Goal: Task Accomplishment & Management: Use online tool/utility

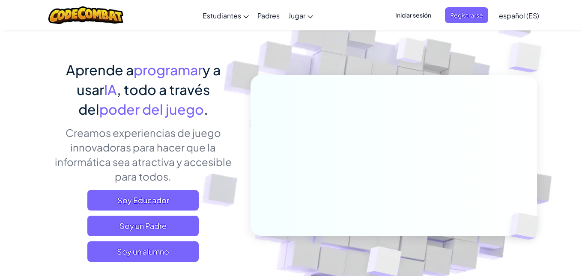
scroll to position [86, 0]
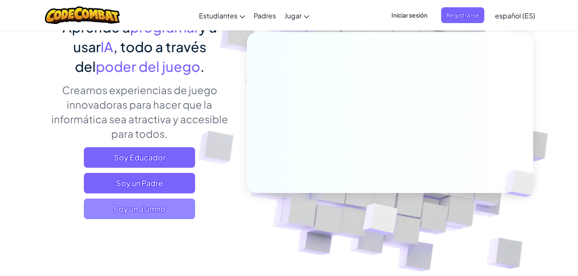
click at [180, 209] on span "Soy un alumno" at bounding box center [139, 209] width 111 height 21
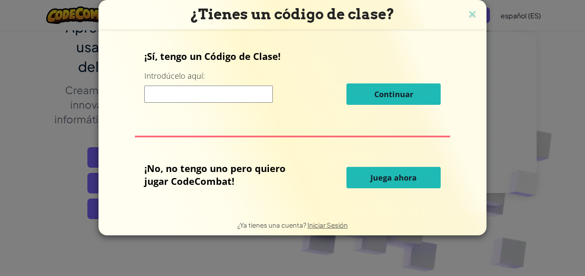
click at [381, 172] on span "Juega ahora" at bounding box center [393, 177] width 46 height 10
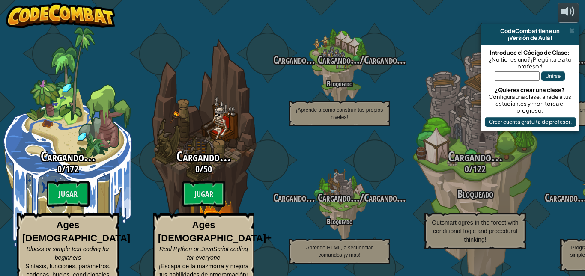
select select "es-ES"
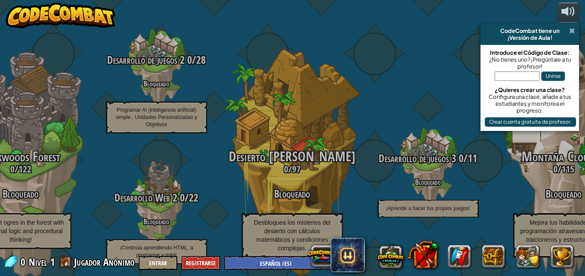
click at [569, 31] on span at bounding box center [572, 30] width 6 height 7
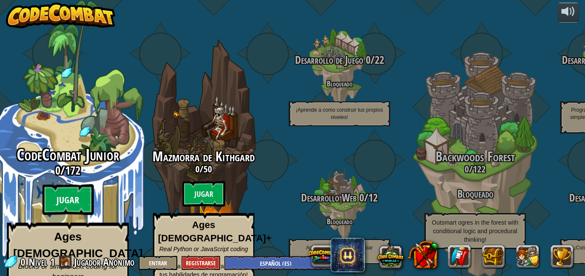
click at [80, 190] on btn "Jugar" at bounding box center [67, 199] width 51 height 31
select select "es-ES"
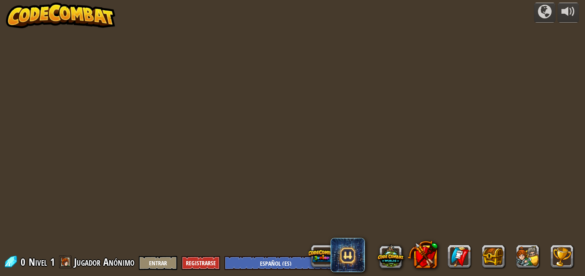
select select "es-ES"
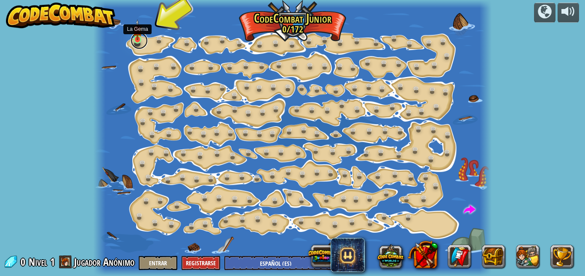
click at [142, 39] on link at bounding box center [139, 40] width 17 height 17
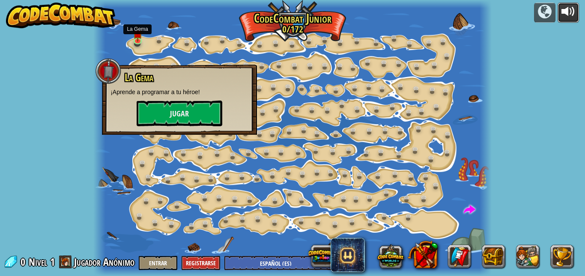
click at [566, 15] on div at bounding box center [568, 12] width 14 height 14
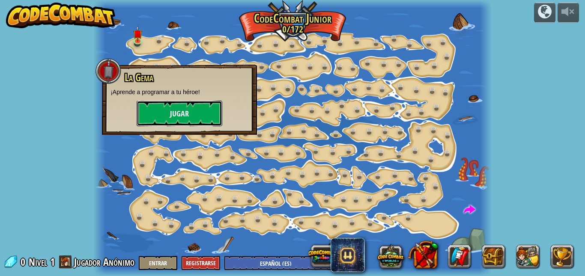
click at [189, 119] on button "Jugar" at bounding box center [179, 114] width 86 height 26
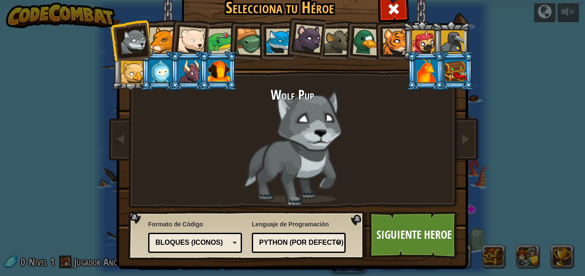
click at [218, 42] on div at bounding box center [221, 41] width 27 height 27
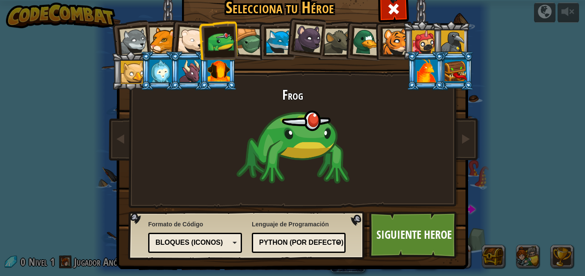
click at [324, 40] on div at bounding box center [337, 42] width 26 height 26
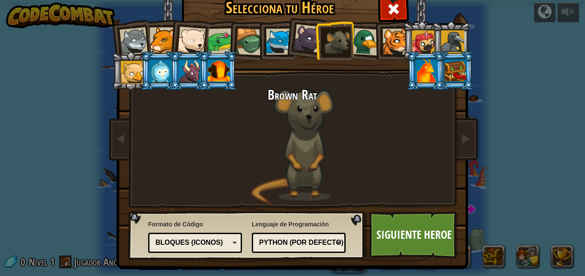
click at [155, 43] on div at bounding box center [162, 40] width 26 height 26
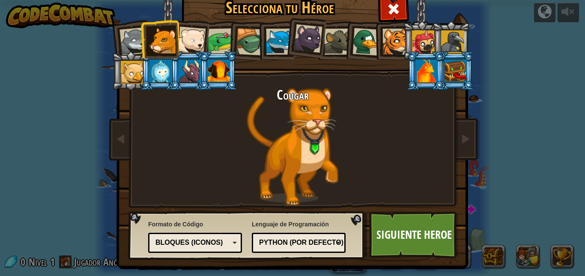
click at [187, 37] on div at bounding box center [191, 41] width 28 height 28
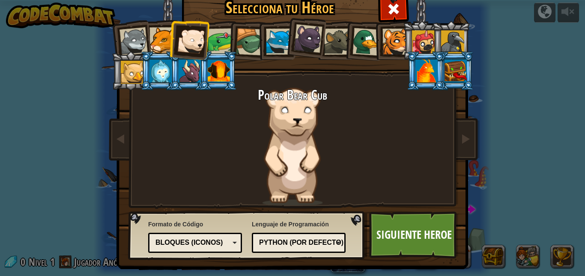
click at [222, 33] on div at bounding box center [221, 41] width 27 height 27
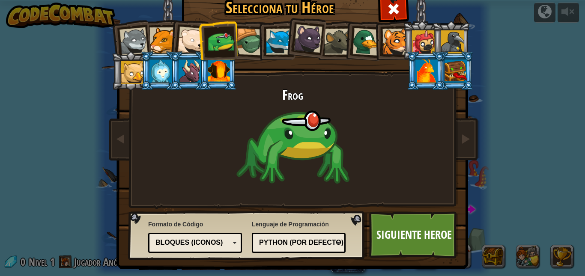
click at [240, 39] on div at bounding box center [249, 41] width 27 height 27
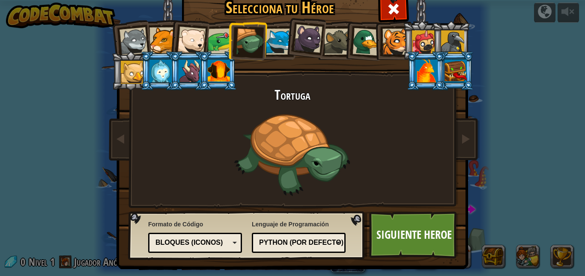
click at [211, 40] on div at bounding box center [221, 41] width 27 height 27
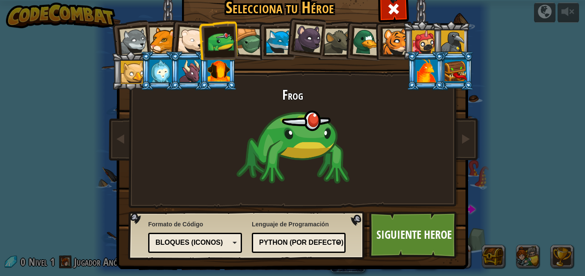
click at [194, 43] on div at bounding box center [191, 41] width 28 height 28
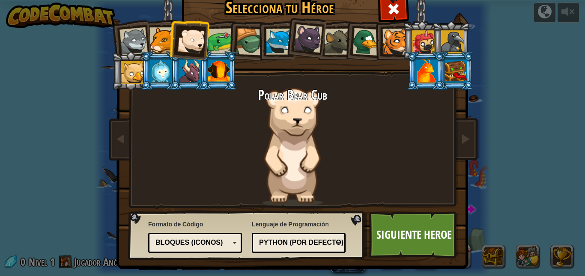
click at [169, 45] on li at bounding box center [189, 39] width 42 height 42
click at [123, 43] on div at bounding box center [133, 41] width 28 height 28
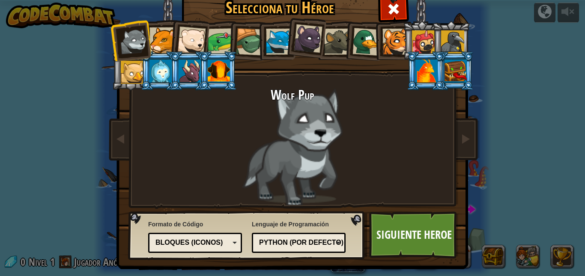
click at [154, 45] on div at bounding box center [162, 40] width 26 height 26
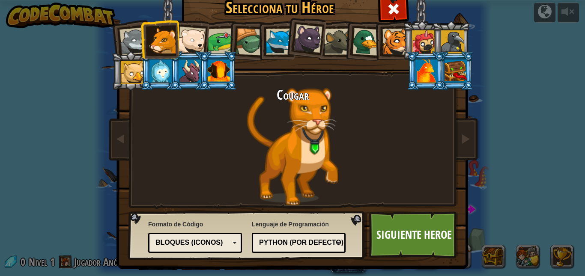
click at [192, 40] on div at bounding box center [191, 41] width 28 height 28
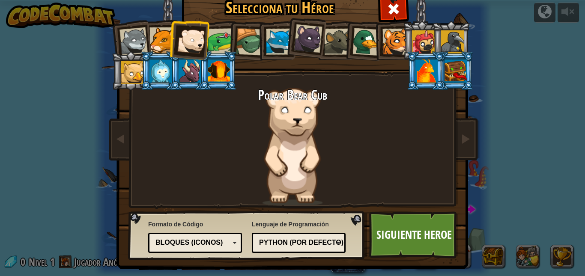
click at [210, 36] on div at bounding box center [221, 41] width 27 height 27
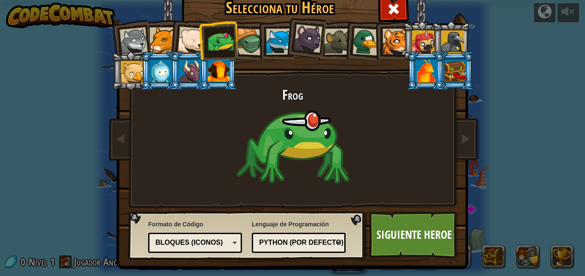
click at [238, 42] on div at bounding box center [249, 41] width 27 height 27
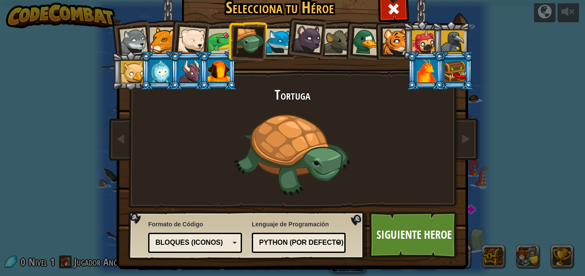
click at [277, 39] on div at bounding box center [279, 42] width 26 height 26
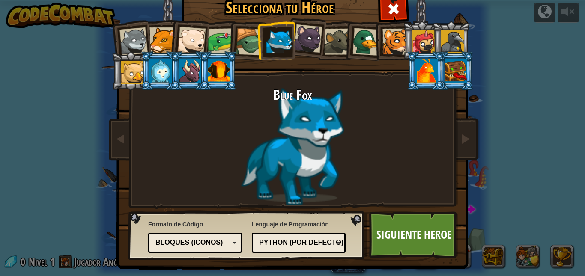
drag, startPoint x: 298, startPoint y: 42, endPoint x: 306, endPoint y: 39, distance: 8.5
click at [306, 39] on div at bounding box center [308, 38] width 29 height 29
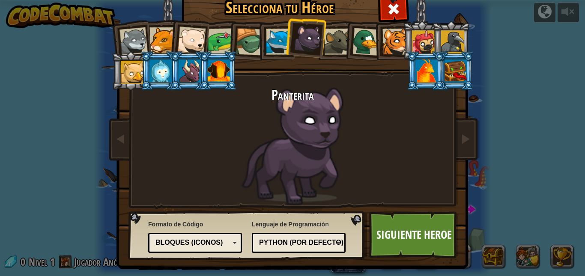
click at [329, 38] on div at bounding box center [337, 42] width 26 height 26
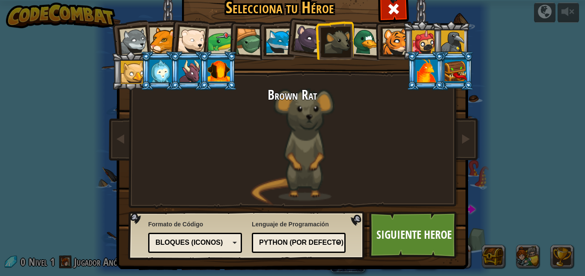
click at [300, 48] on div at bounding box center [308, 38] width 29 height 29
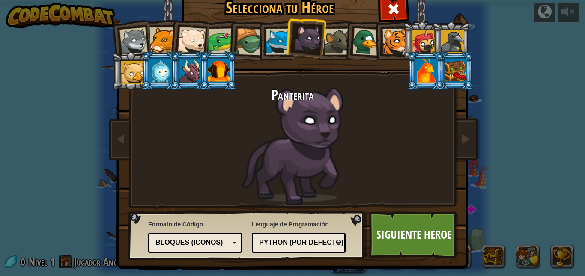
click at [314, 49] on div at bounding box center [308, 38] width 29 height 29
click at [333, 40] on div at bounding box center [337, 42] width 26 height 26
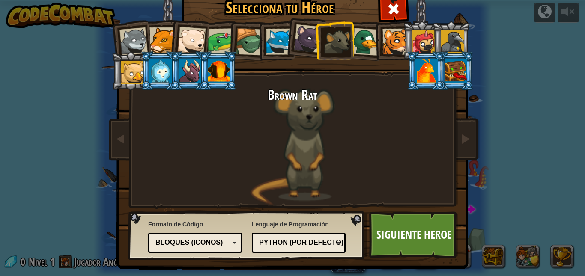
click at [360, 50] on div at bounding box center [366, 42] width 28 height 28
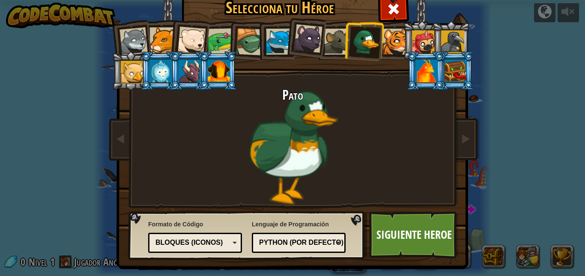
drag, startPoint x: 402, startPoint y: 41, endPoint x: 398, endPoint y: 46, distance: 5.8
click at [402, 42] on li at bounding box center [421, 40] width 39 height 39
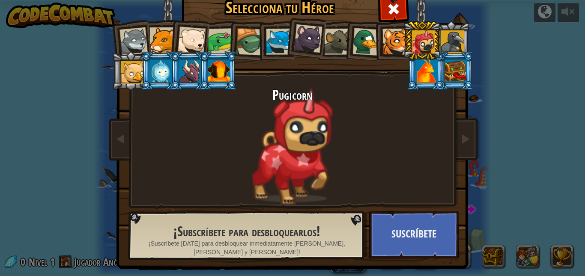
click at [390, 37] on div at bounding box center [395, 42] width 26 height 26
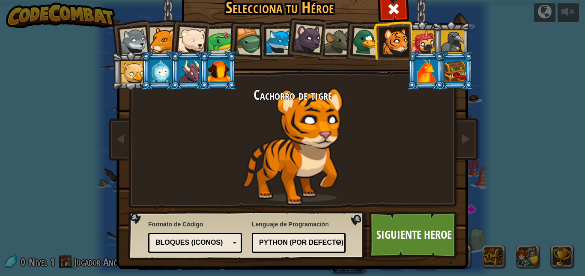
click at [186, 36] on div at bounding box center [191, 41] width 28 height 28
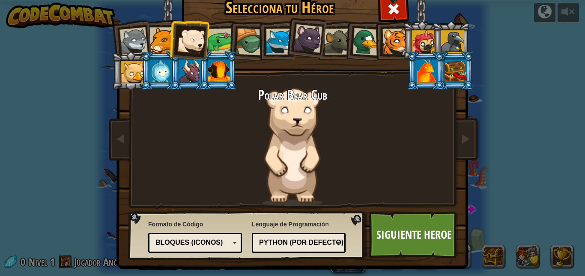
click at [390, 37] on div at bounding box center [395, 42] width 26 height 26
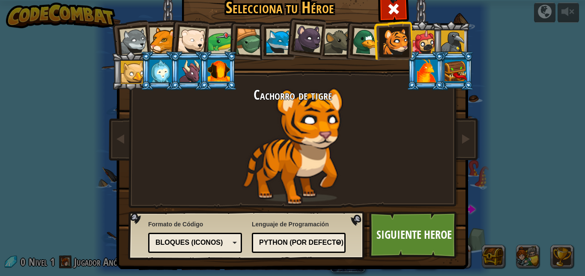
click at [445, 46] on div at bounding box center [452, 41] width 23 height 23
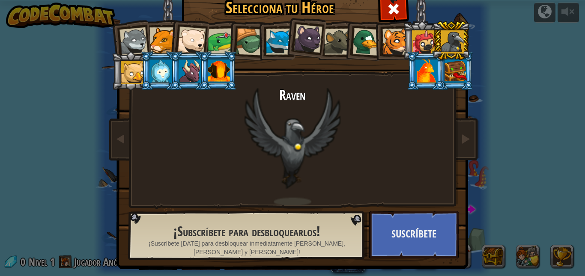
click at [421, 43] on div at bounding box center [423, 41] width 23 height 23
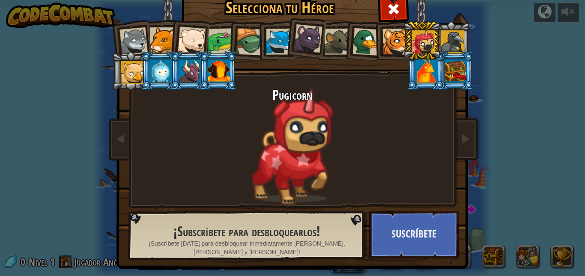
click at [445, 68] on div at bounding box center [455, 70] width 22 height 23
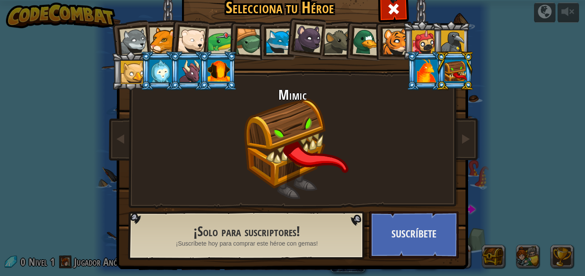
click at [431, 72] on div at bounding box center [426, 70] width 22 height 23
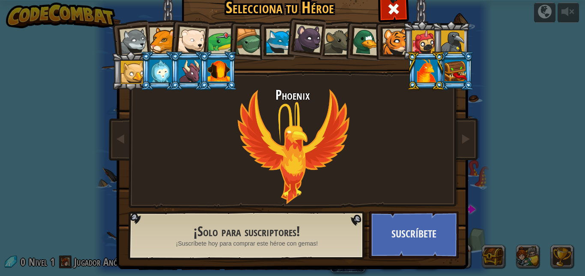
click at [233, 68] on li at bounding box center [218, 70] width 39 height 39
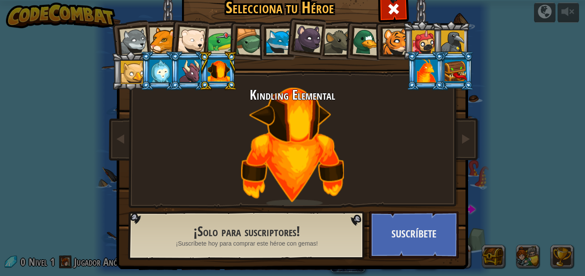
click at [199, 69] on li at bounding box center [218, 70] width 39 height 39
click at [185, 68] on div at bounding box center [189, 70] width 22 height 23
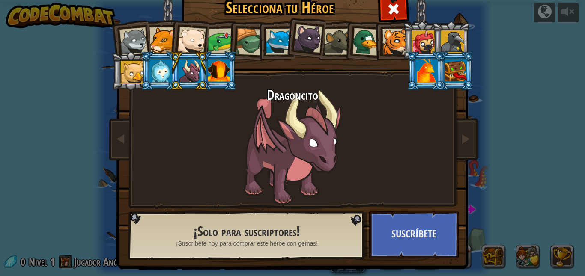
click at [164, 71] on div at bounding box center [160, 70] width 22 height 23
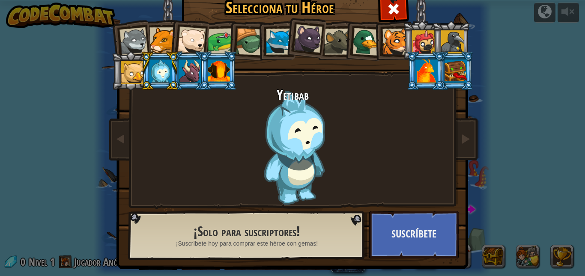
click at [124, 83] on div at bounding box center [132, 72] width 23 height 23
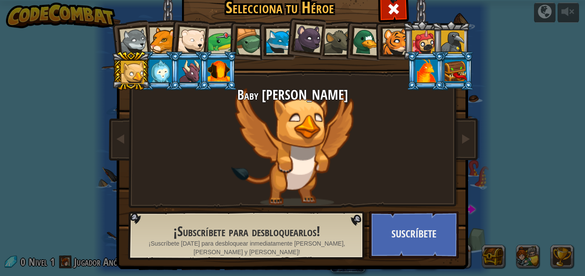
click at [325, 42] on div at bounding box center [337, 42] width 26 height 26
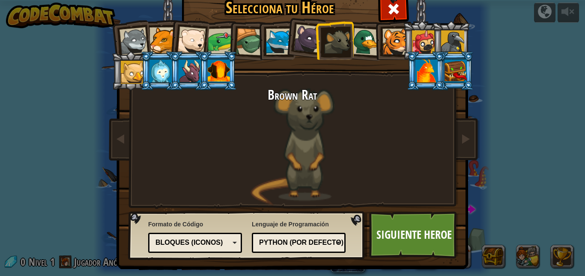
click at [235, 240] on div "Texto Bloques y código Bloques Bloques (iconos) Bloques (iconos)" at bounding box center [195, 243] width 94 height 20
click at [333, 243] on div "Python (Por defecto)" at bounding box center [296, 243] width 74 height 10
click at [267, 223] on div "Lenguaje de Programación Python (Por defecto) JavaScript Lua C++ Java (Experime…" at bounding box center [299, 236] width 94 height 37
click at [405, 236] on link "Siguiente Heroe" at bounding box center [413, 234] width 89 height 47
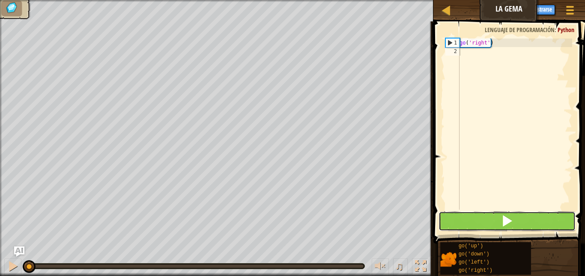
click at [515, 214] on button at bounding box center [506, 221] width 137 height 20
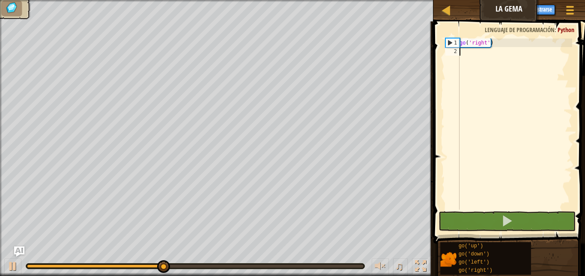
scroll to position [4, 0]
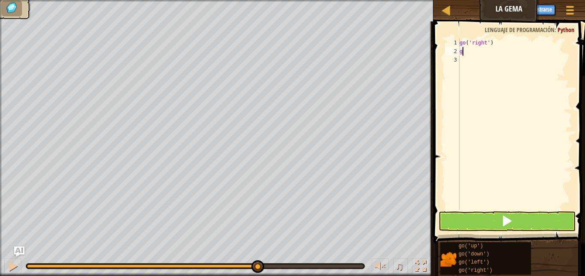
type textarea "go"
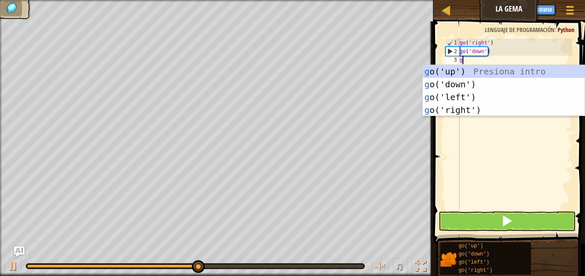
type textarea "go"
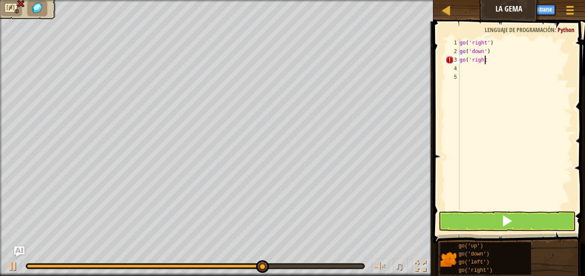
scroll to position [4, 2]
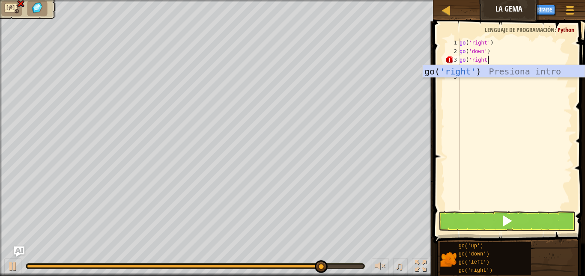
type textarea "go('right')"
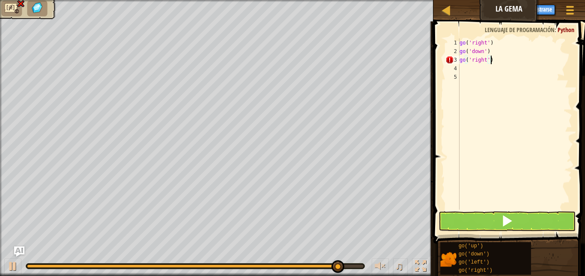
scroll to position [4, 0]
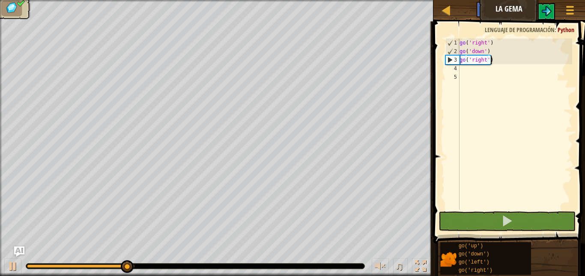
type textarea "go('right')"
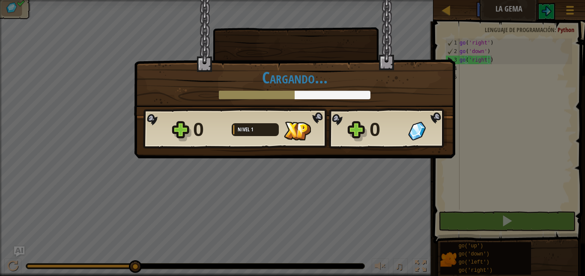
scroll to position [4, 2]
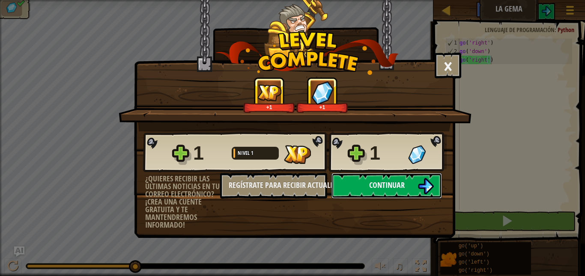
click at [428, 180] on button "Continuar" at bounding box center [386, 186] width 110 height 26
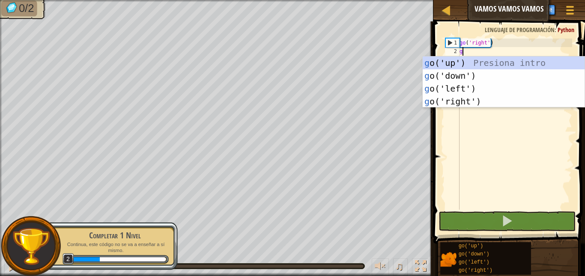
scroll to position [4, 0]
type textarea "go"
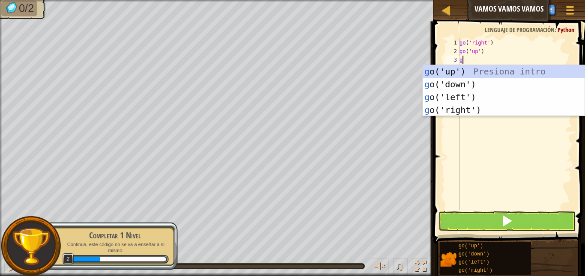
type textarea "go"
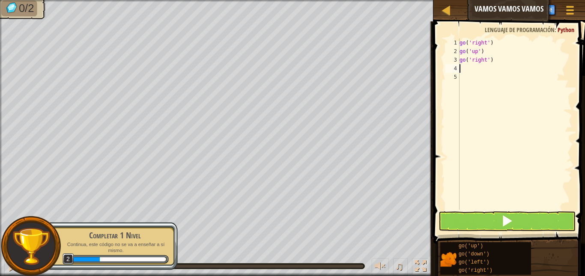
type textarea "go"
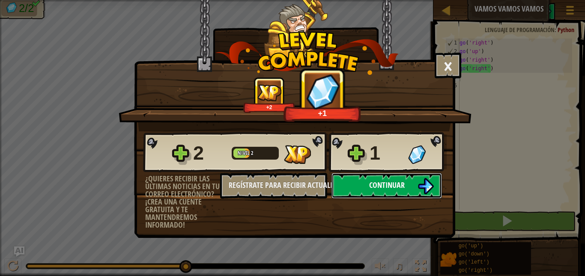
click at [403, 191] on button "Continuar" at bounding box center [386, 186] width 110 height 26
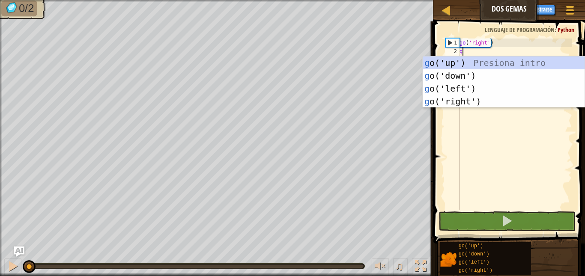
scroll to position [4, 0]
type textarea "go"
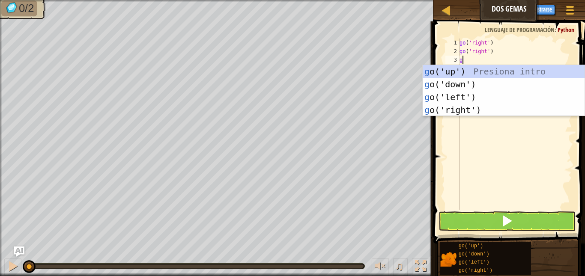
type textarea "go"
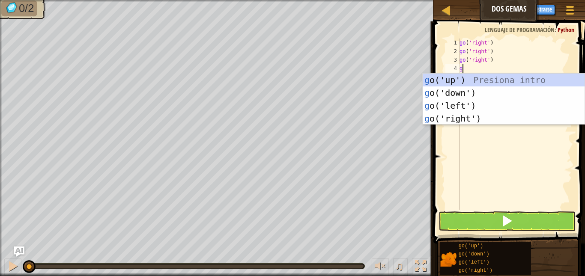
type textarea "go"
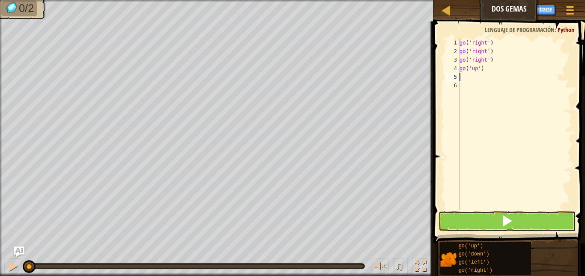
type textarea "go"
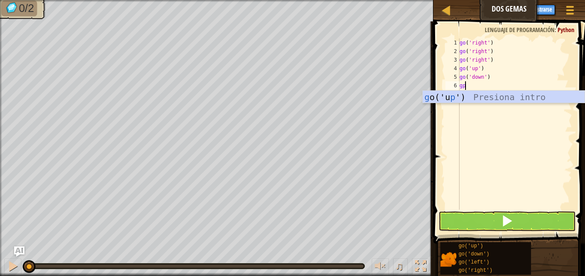
type textarea "g"
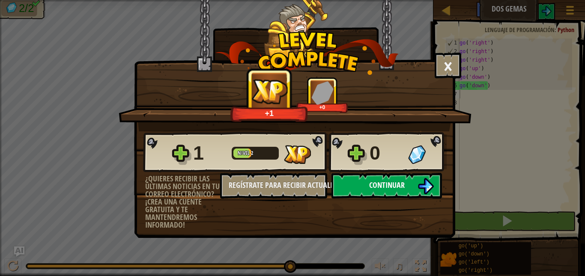
drag, startPoint x: 389, startPoint y: 202, endPoint x: 389, endPoint y: 194, distance: 8.6
click at [388, 199] on div "1 Nivel 2 0 ¿Quieres recibir las últimas noticias en tu correo electrónico? ¡Cr…" at bounding box center [294, 180] width 320 height 98
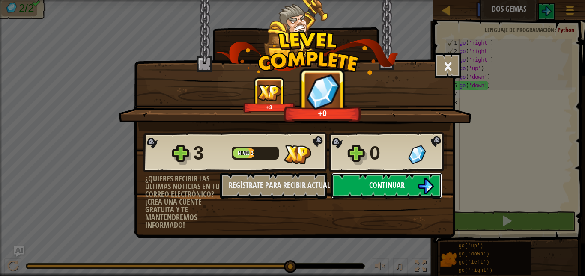
click at [391, 194] on button "Continuar" at bounding box center [386, 186] width 110 height 26
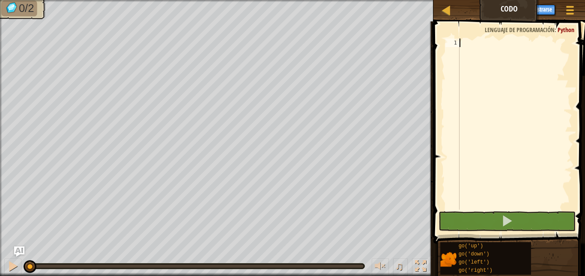
type textarea "go"
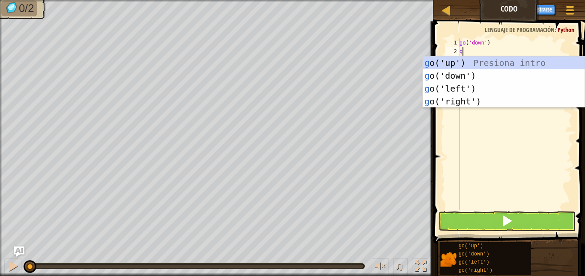
type textarea "go"
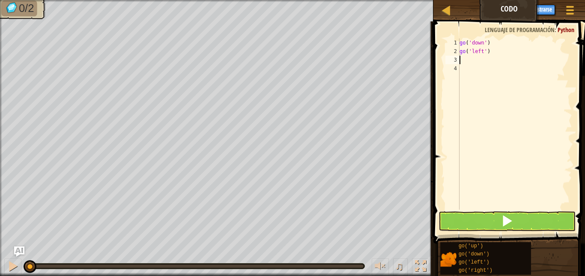
type textarea "go('left')"
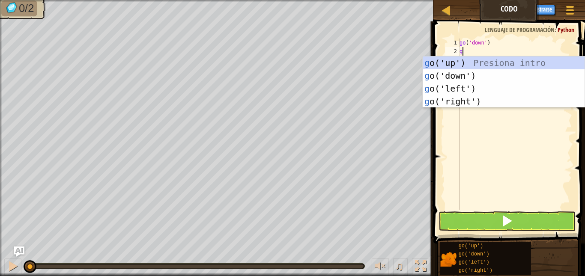
type textarea "go"
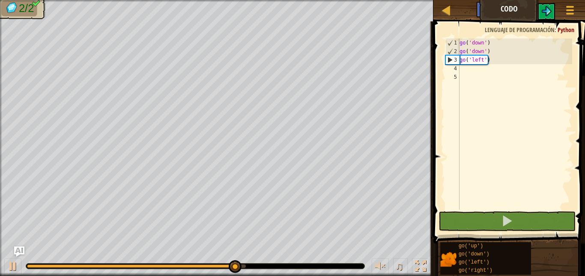
type textarea "go('left')"
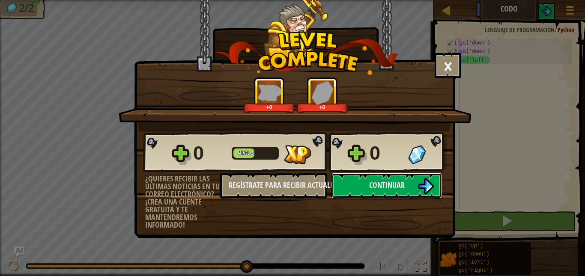
click button "Continuar" at bounding box center [386, 186] width 110 height 26
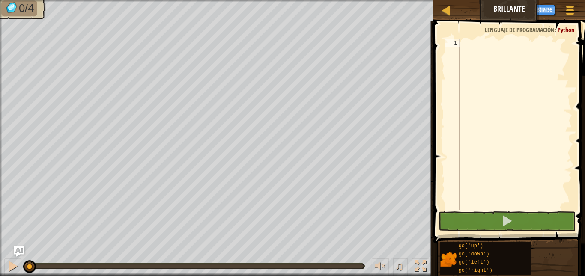
type textarea "go"
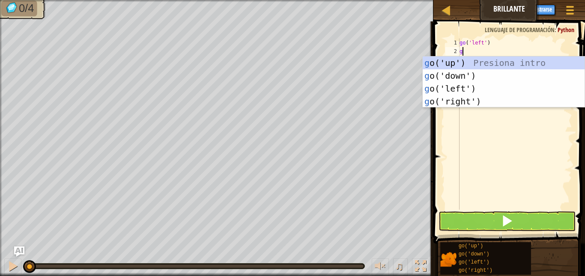
type textarea "go"
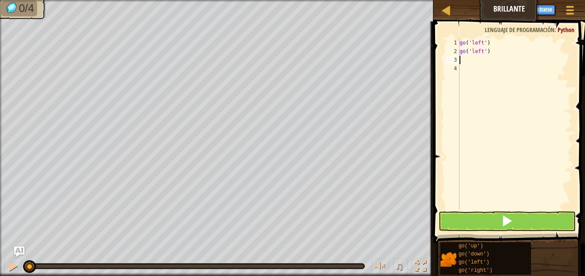
type textarea "go"
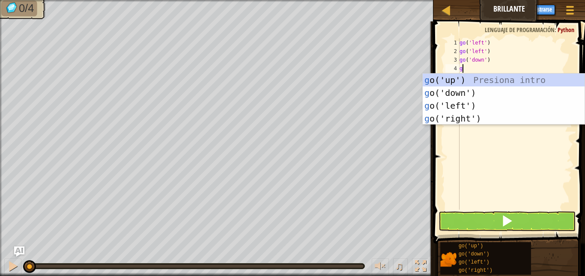
type textarea "go"
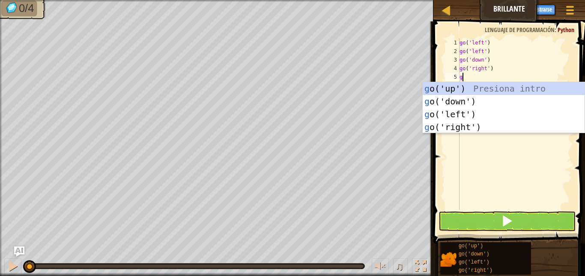
type textarea "go"
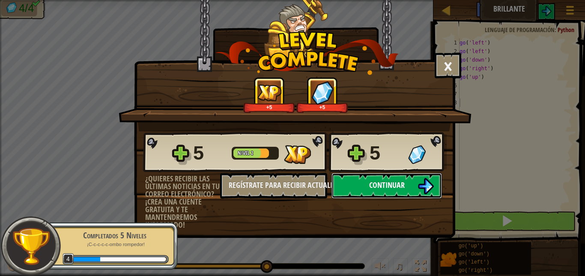
click at [407, 189] on button "Continuar" at bounding box center [386, 186] width 110 height 26
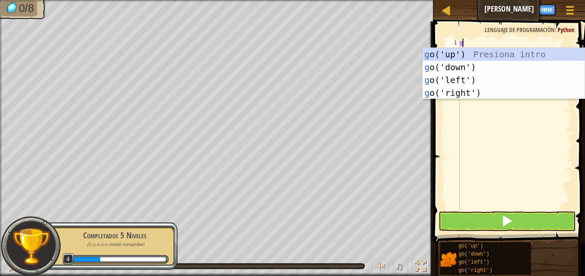
scroll to position [4, 0]
type textarea "go"
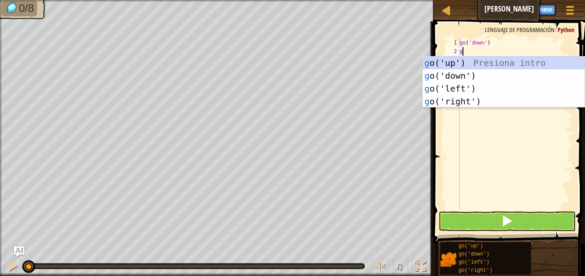
type textarea "go"
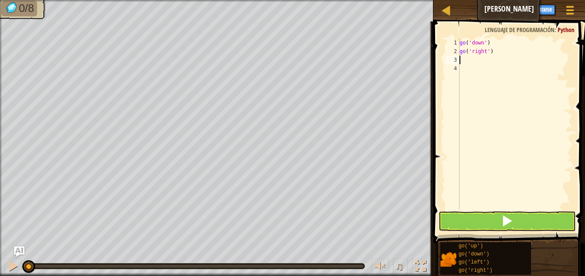
type textarea "go"
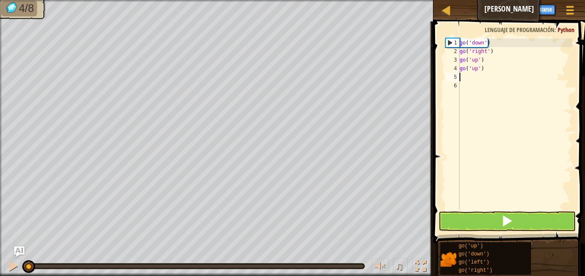
type textarea "go"
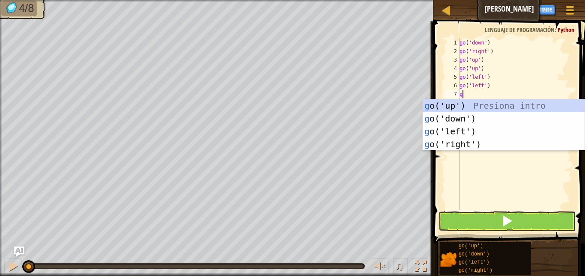
type textarea "go"
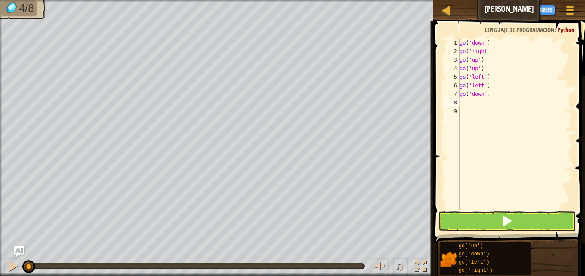
type textarea "go"
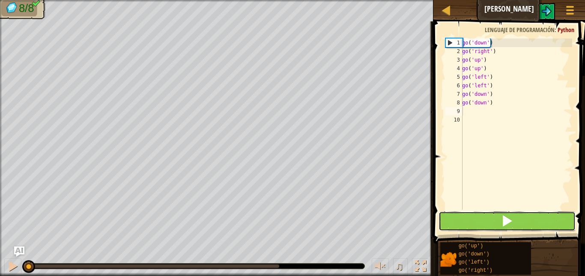
drag, startPoint x: 503, startPoint y: 229, endPoint x: 505, endPoint y: 224, distance: 5.8
click at [504, 225] on button at bounding box center [506, 221] width 137 height 20
click at [506, 223] on span at bounding box center [507, 221] width 12 height 12
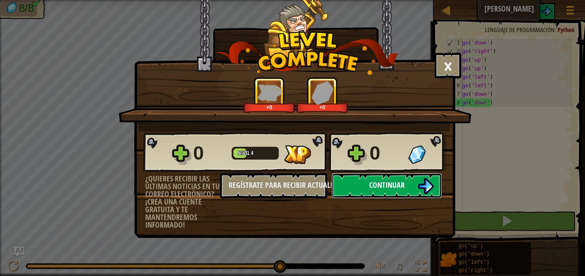
click at [377, 175] on button "Continuar" at bounding box center [386, 186] width 110 height 26
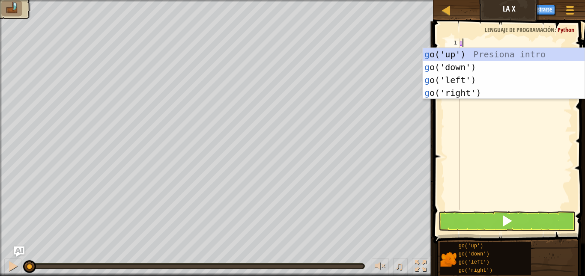
type textarea "go"
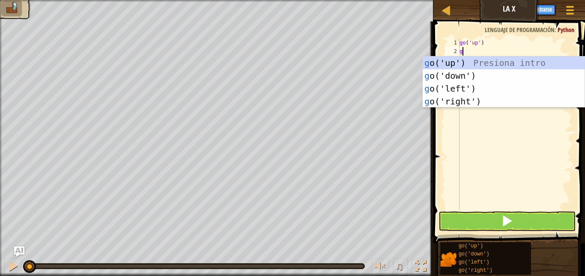
type textarea "go"
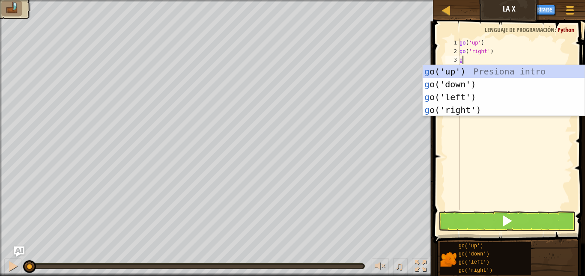
type textarea "go"
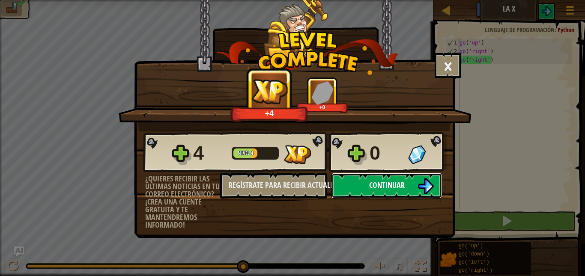
drag, startPoint x: 401, startPoint y: 180, endPoint x: 396, endPoint y: 185, distance: 7.0
click at [396, 185] on span "Continuar" at bounding box center [387, 185] width 36 height 11
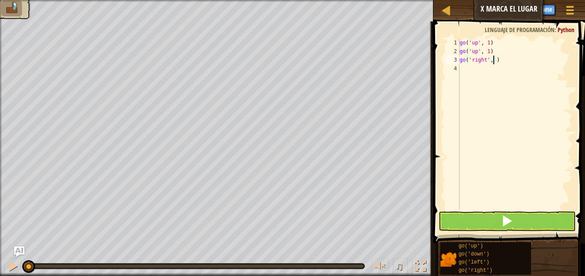
type textarea "go('right', 3)"
type textarea "go"
type textarea "go('down', 2)"
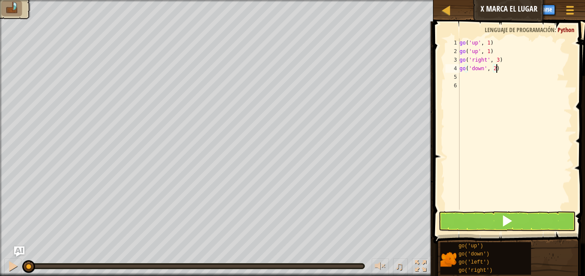
scroll to position [4, 0]
type textarea "go"
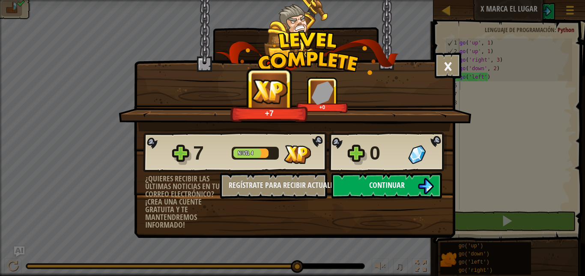
click at [404, 193] on button "Continuar" at bounding box center [386, 186] width 110 height 26
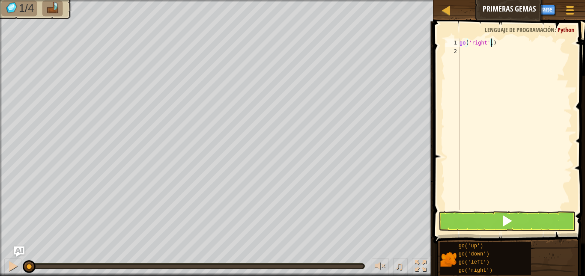
scroll to position [4, 3]
type textarea "go('right', 2)"
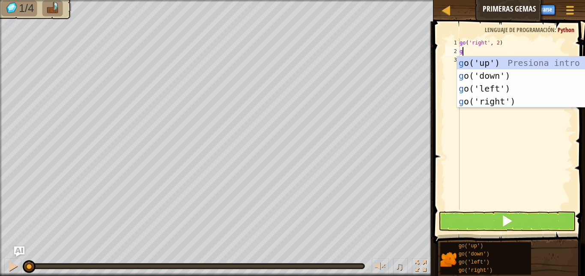
type textarea "go"
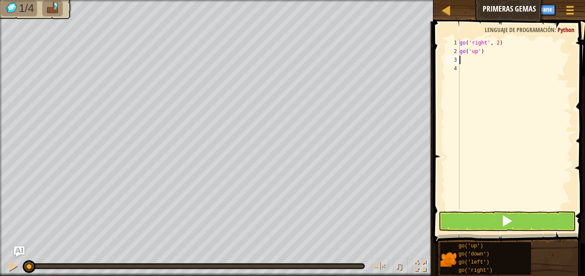
type textarea "go"
type textarea "go('down', 2)"
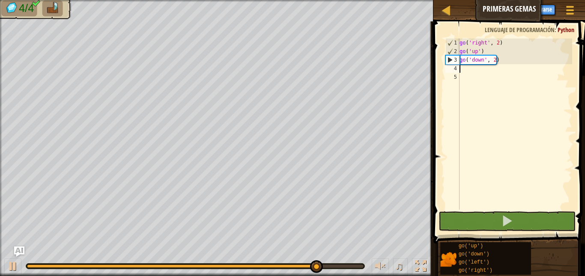
type textarea "go"
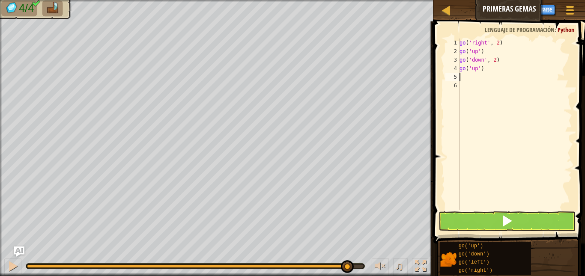
type textarea "go"
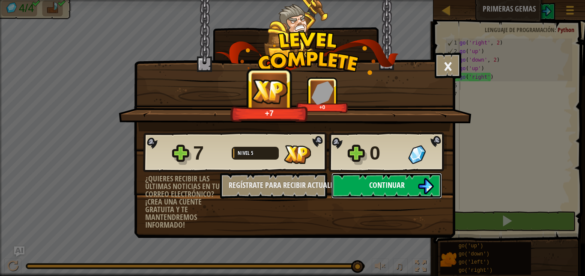
click at [429, 178] on img at bounding box center [425, 186] width 16 height 16
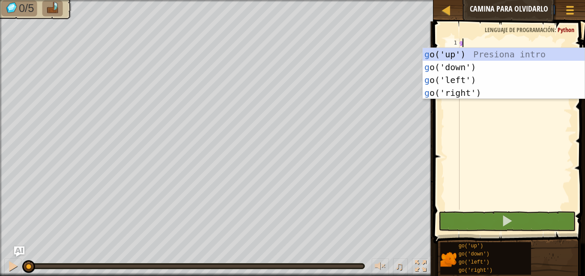
scroll to position [4, 0]
type textarea "go"
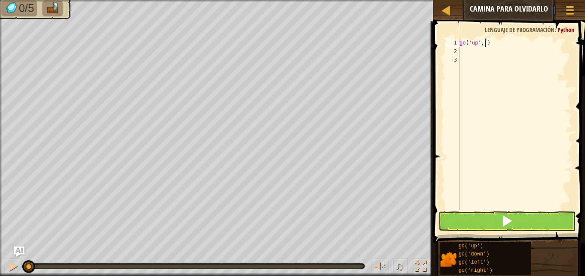
type textarea "go('up', 3)"
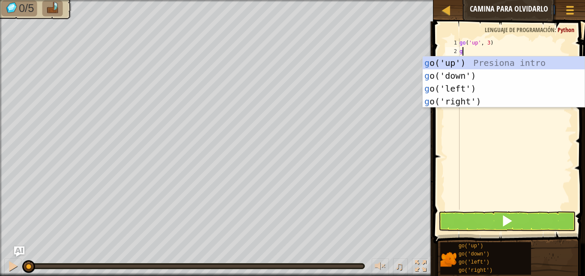
type textarea "go"
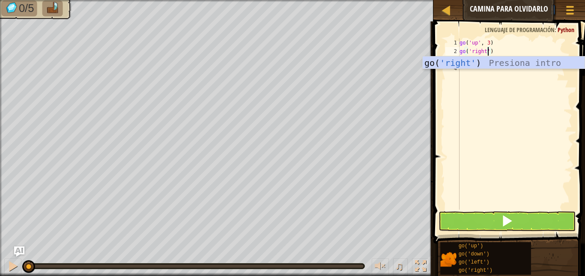
scroll to position [4, 2]
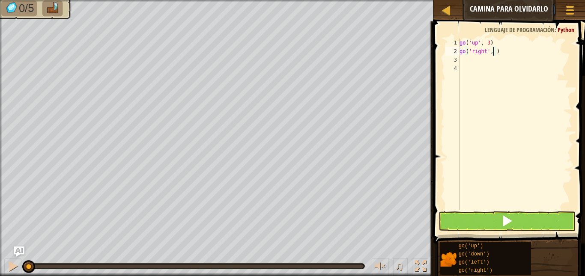
type textarea "go('right', 4)"
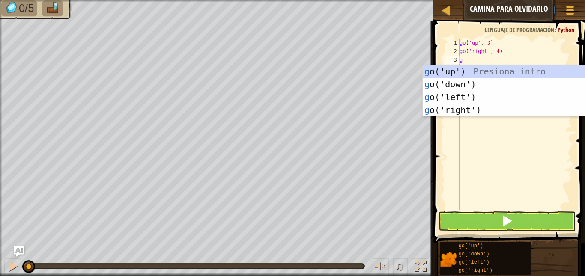
type textarea "go"
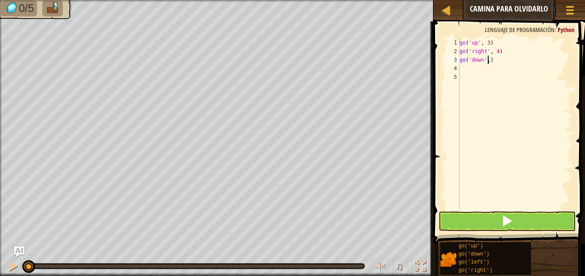
scroll to position [4, 2]
type textarea "go('down', 3)"
type textarea "go"
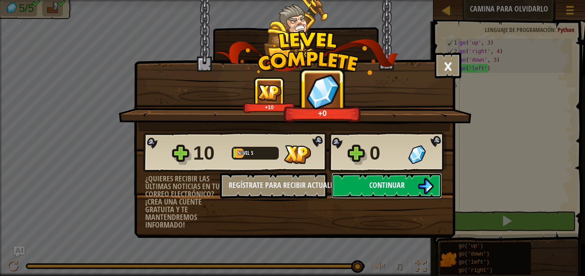
click at [418, 185] on img at bounding box center [425, 186] width 16 height 16
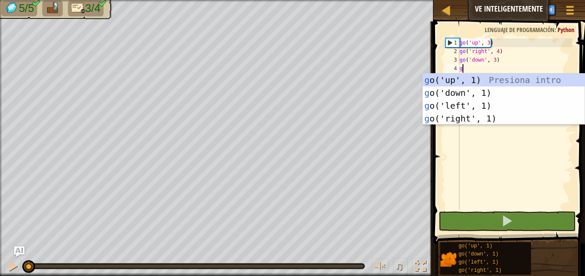
type textarea "go"
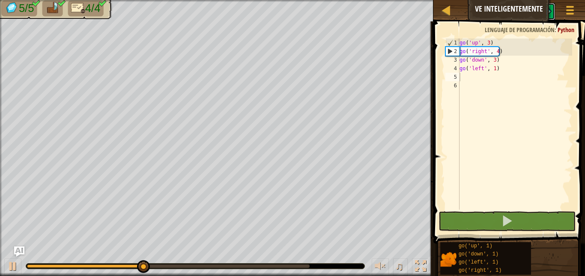
drag, startPoint x: 552, startPoint y: 12, endPoint x: 554, endPoint y: 25, distance: 13.4
click at [555, 25] on div "Mapa Ve inteligentemente Menú del Juego Registrarse Ask AI 1 הההההההההההההההההה…" at bounding box center [292, 138] width 585 height 276
click at [569, 9] on span at bounding box center [570, 10] width 8 height 2
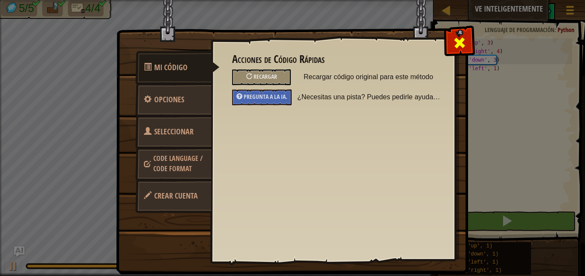
click at [457, 47] on span at bounding box center [459, 43] width 14 height 14
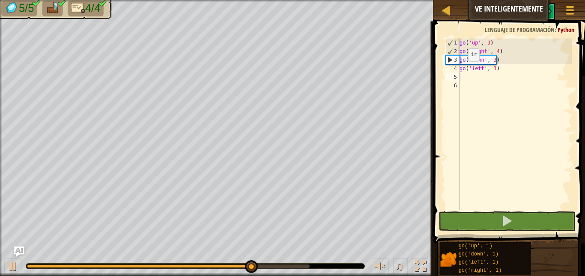
click at [305, 269] on div "0:11.6 Ahora: 0:09.3 Máx: 0:11.8" at bounding box center [195, 266] width 339 height 6
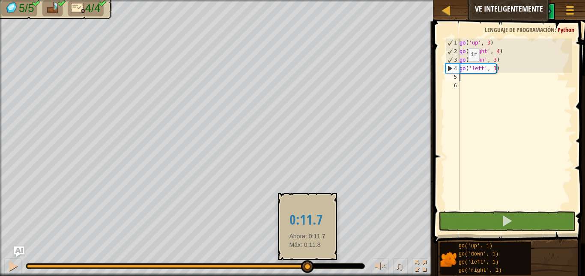
click at [306, 267] on div at bounding box center [168, 265] width 282 height 3
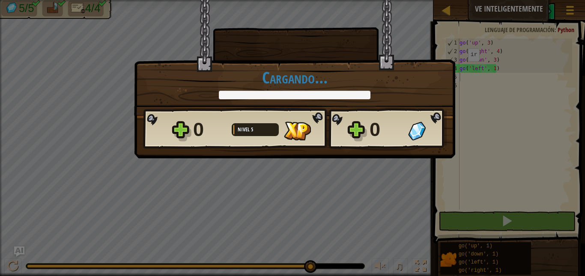
drag, startPoint x: 308, startPoint y: 265, endPoint x: 391, endPoint y: 274, distance: 83.1
click at [344, 1] on body "Mapa Ve inteligentemente Menú del Juego Registrarse Ask AI 1 הההההההההההההההההה…" at bounding box center [292, 0] width 585 height 1
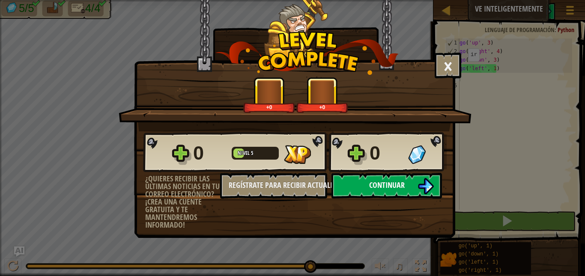
click at [393, 189] on span "Continuar" at bounding box center [387, 185] width 36 height 11
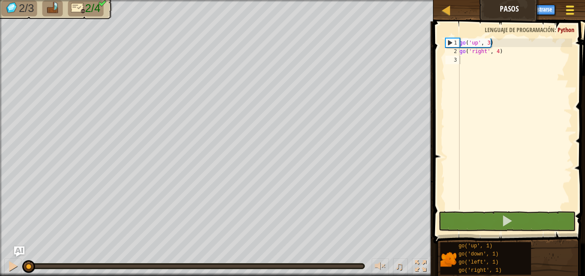
click at [570, 9] on span at bounding box center [570, 10] width 8 height 2
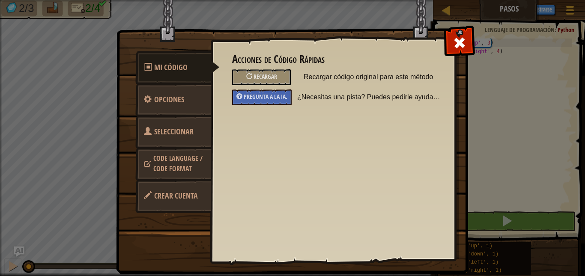
click at [184, 172] on span "Code Language / Code Format" at bounding box center [177, 164] width 49 height 20
